Goal: Entertainment & Leisure: Browse casually

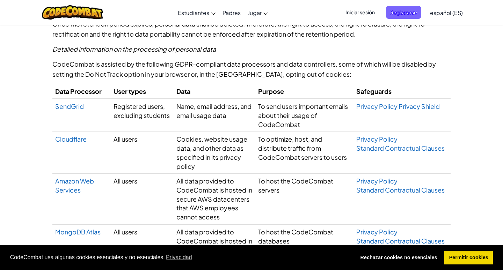
scroll to position [2735, 0]
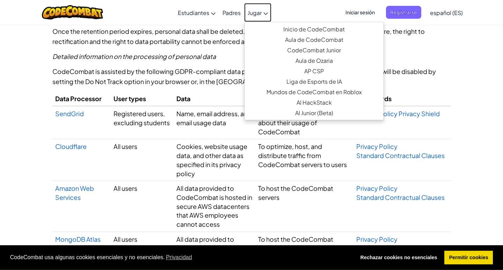
click at [249, 17] on link "Jugar" at bounding box center [257, 12] width 27 height 19
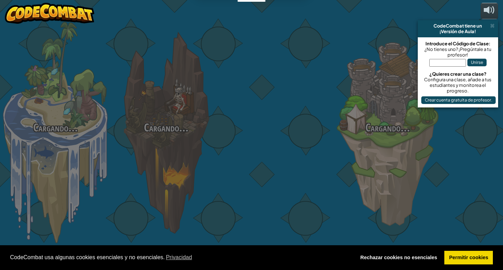
select select "es-ES"
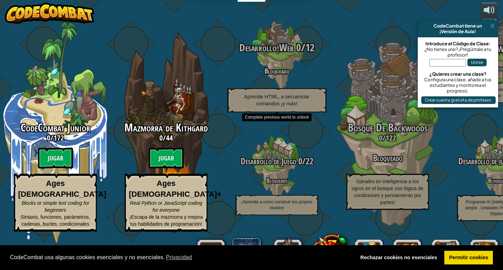
click at [328, 112] on div "Desarrollo Web 0 / 12 Bloqueado Aprende HTML, a secuenciar comandos ¡y más!" at bounding box center [276, 77] width 133 height 71
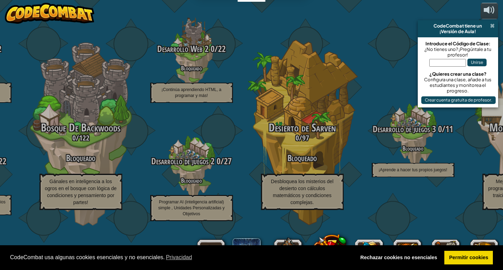
click at [491, 28] on span at bounding box center [492, 26] width 5 height 6
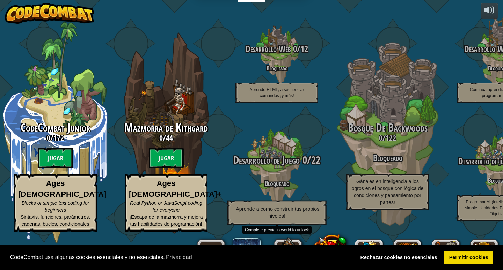
click at [290, 187] on div "Desarrollo de Juego 0 / 22 Bloqueado ¡Aprende a como construir tus propios nive…" at bounding box center [276, 189] width 133 height 71
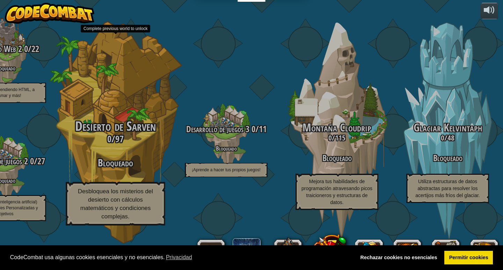
click at [134, 169] on h3 "Bloqueado" at bounding box center [115, 163] width 133 height 11
click at [133, 169] on h3 "Bloqueado" at bounding box center [115, 163] width 133 height 11
drag, startPoint x: 133, startPoint y: 177, endPoint x: 109, endPoint y: 218, distance: 47.8
click at [123, 197] on div "Desierto [PERSON_NAME] 0 / 97 Bloqueado Desbloquea los misterios del desierto c…" at bounding box center [115, 172] width 133 height 107
click at [102, 220] on span "Desbloquea los misterios del desierto con cálculos matemáticos y condiciones co…" at bounding box center [115, 204] width 75 height 32
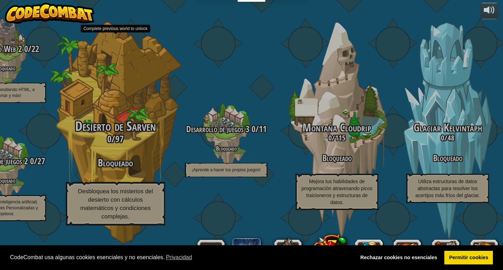
click at [121, 169] on h3 "Bloqueado" at bounding box center [115, 163] width 133 height 11
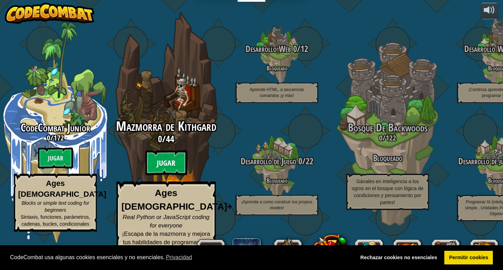
click at [178, 176] on btn "Jugar" at bounding box center [166, 163] width 42 height 25
select select "es-ES"
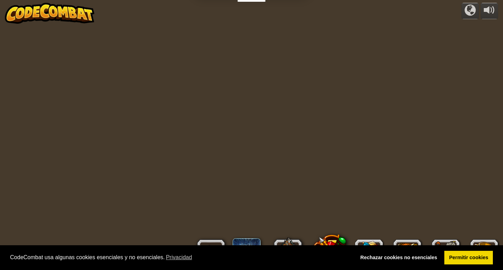
select select "es-ES"
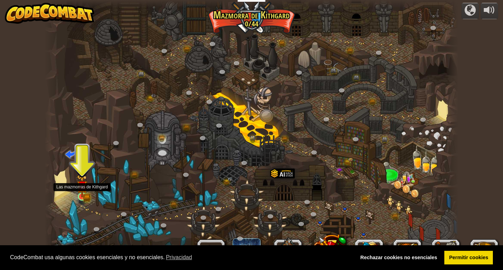
click at [86, 192] on img at bounding box center [82, 186] width 10 height 23
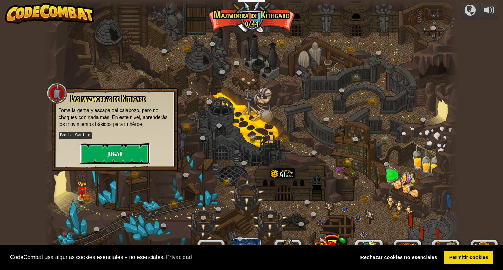
click at [105, 151] on button "Jugar" at bounding box center [115, 154] width 70 height 21
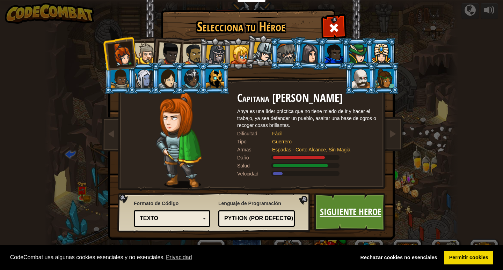
click at [341, 224] on link "Siguiente Heroe" at bounding box center [350, 212] width 73 height 38
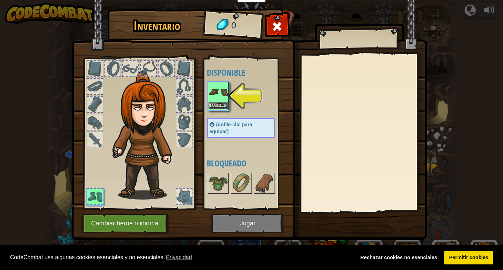
click at [220, 101] on img at bounding box center [219, 92] width 20 height 20
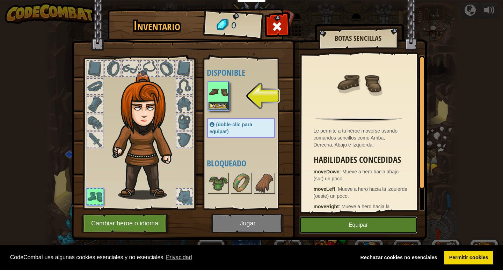
click at [351, 220] on button "Equipar" at bounding box center [358, 225] width 118 height 17
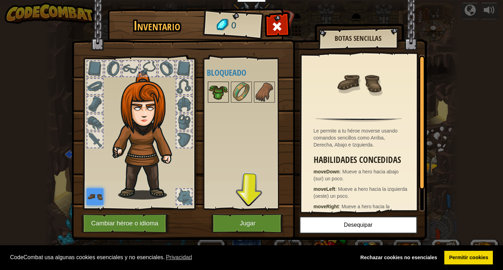
click at [226, 90] on img at bounding box center [219, 92] width 20 height 20
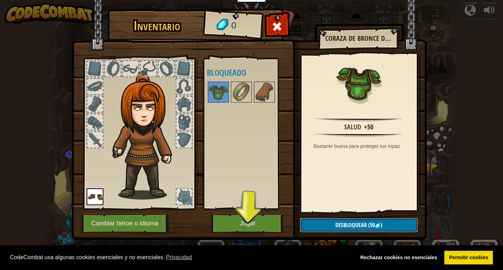
click at [340, 223] on span "Desbloquear" at bounding box center [350, 225] width 31 height 8
